Goal: Find specific page/section: Find specific page/section

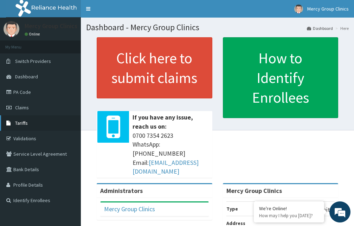
click at [32, 131] on link "Tariffs" at bounding box center [40, 122] width 81 height 15
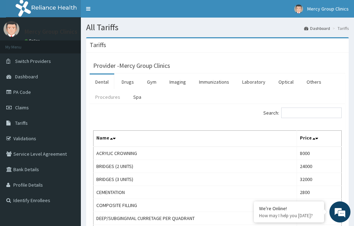
click at [102, 97] on link "Procedures" at bounding box center [108, 97] width 36 height 15
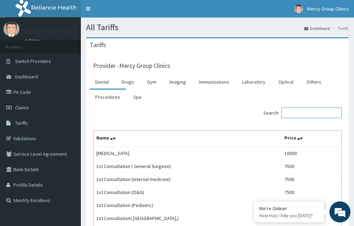
click at [296, 113] on input "Search:" at bounding box center [311, 113] width 61 height 11
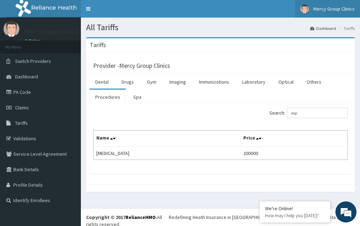
click at [360, 6] on link "Mercy Group Clinics" at bounding box center [327, 9] width 65 height 18
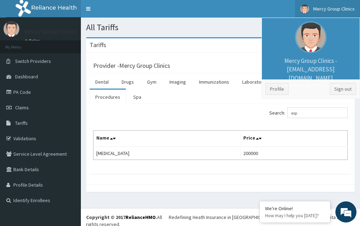
drag, startPoint x: 328, startPoint y: 106, endPoint x: 331, endPoint y: 112, distance: 7.1
click at [330, 109] on div "Search: exp Name Price EXPLORATORY LAPAROTOMY 200000" at bounding box center [221, 139] width 262 height 70
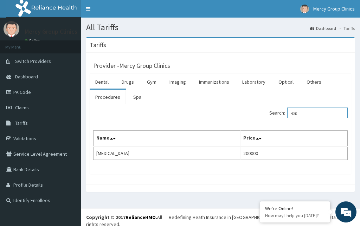
click at [332, 113] on input "exp" at bounding box center [317, 113] width 61 height 11
type input "e"
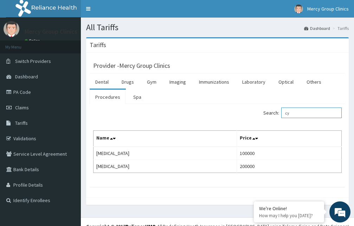
type input "c"
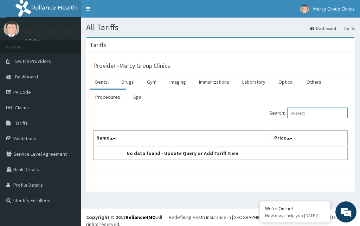
type input "ovarect"
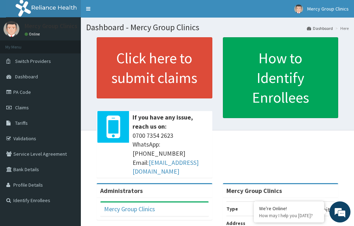
click at [39, 91] on link "PA Code" at bounding box center [40, 91] width 81 height 15
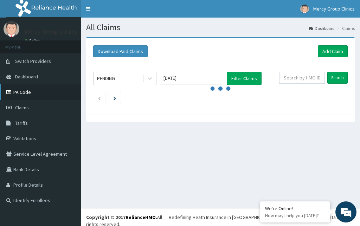
click at [23, 91] on link "PA Code" at bounding box center [40, 91] width 81 height 15
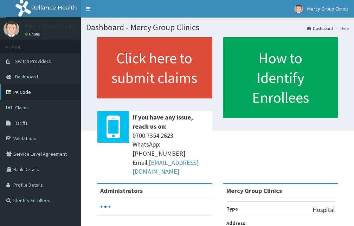
click at [34, 96] on link "PA Code" at bounding box center [40, 91] width 81 height 15
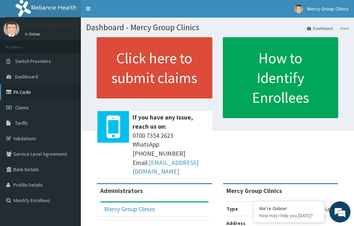
click at [23, 94] on link "PA Code" at bounding box center [40, 91] width 81 height 15
